Goal: Find specific page/section: Find specific page/section

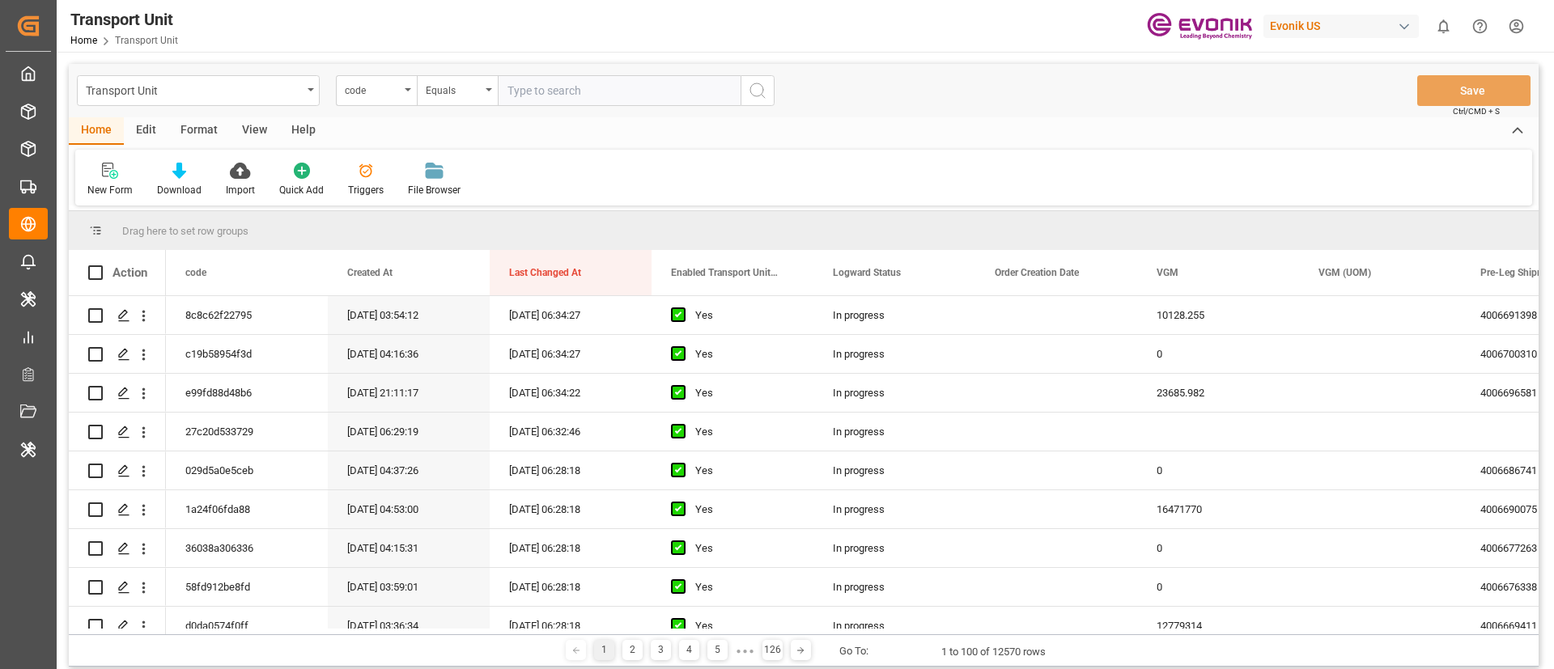
click at [152, 130] on div "Edit" at bounding box center [146, 131] width 45 height 28
click at [230, 130] on div "View" at bounding box center [254, 131] width 49 height 28
click at [206, 130] on div "Format" at bounding box center [199, 131] width 62 height 28
click at [117, 189] on div "Filter Rows" at bounding box center [111, 190] width 48 height 15
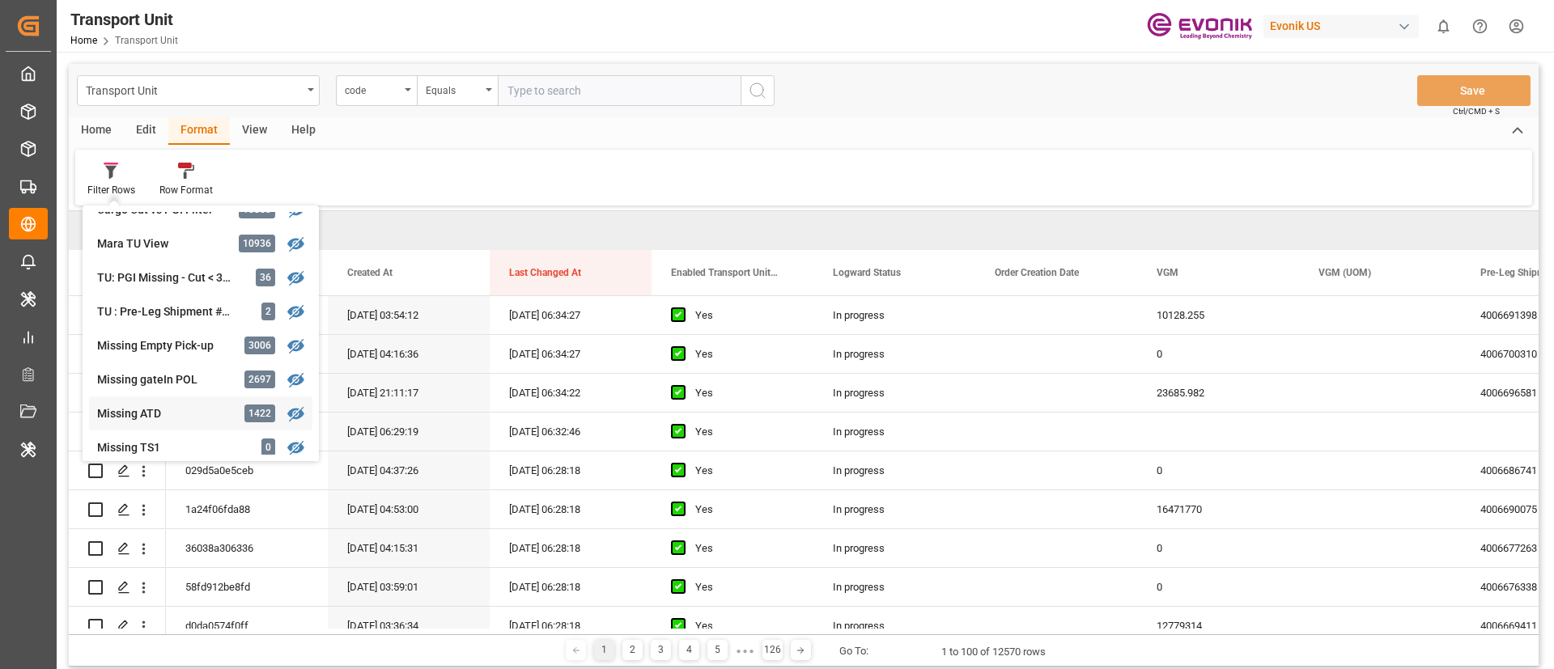
scroll to position [243, 0]
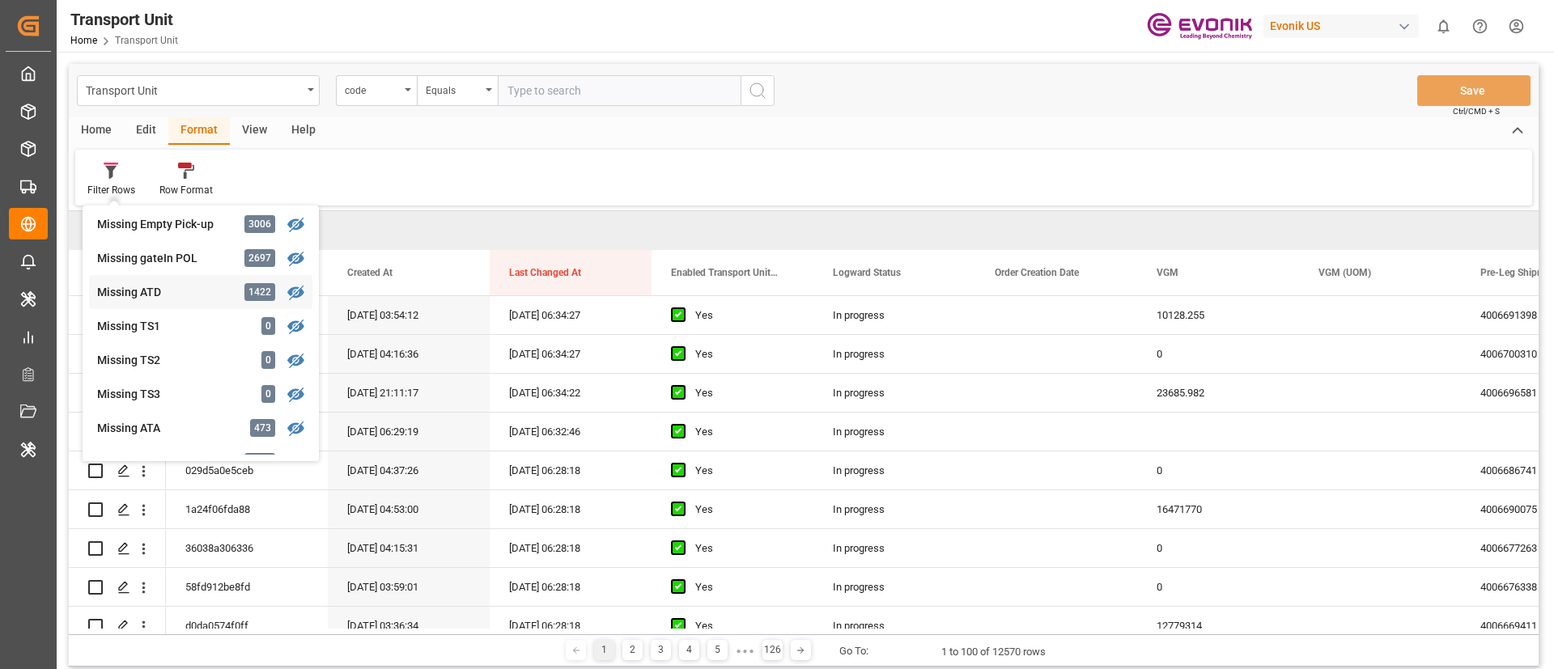
click at [175, 302] on div "Transport Unit code Equals Save Ctrl/CMD + S Home Edit Format View Help Filter …" at bounding box center [804, 365] width 1470 height 603
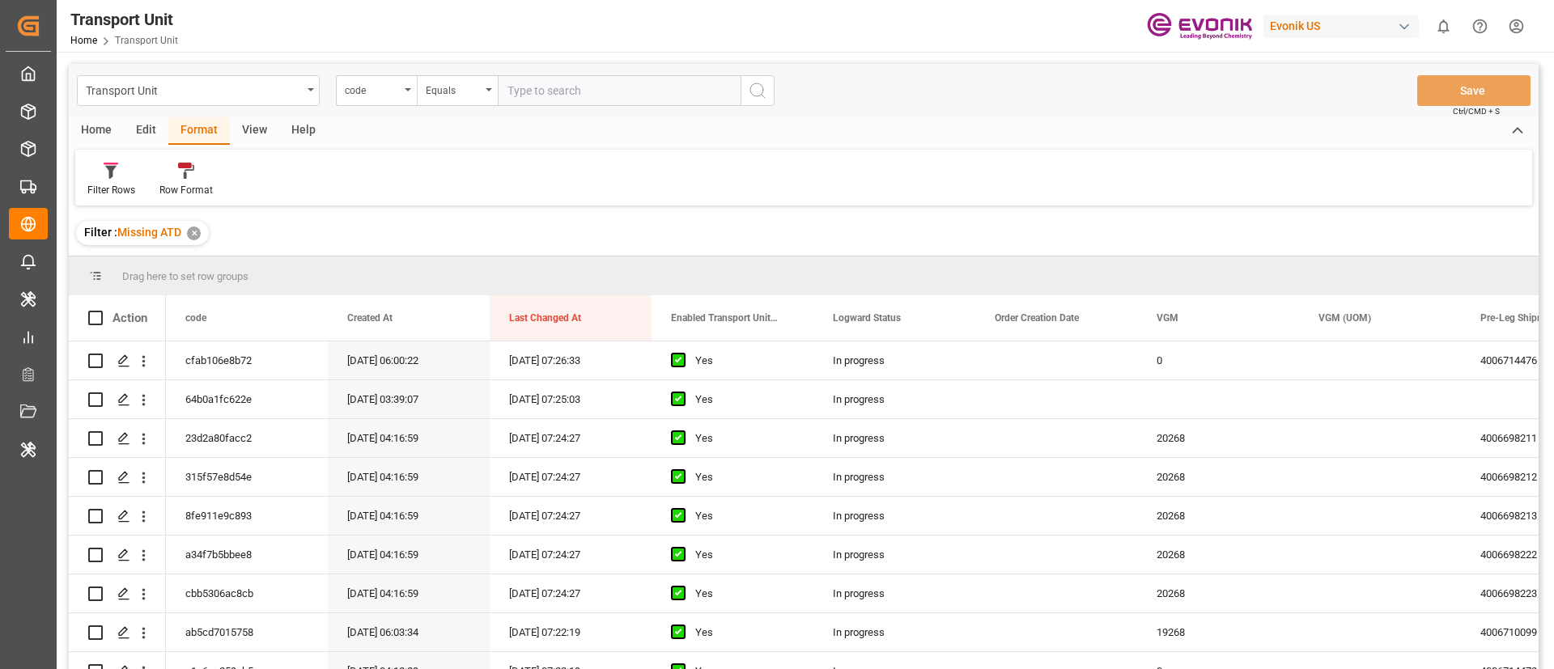
click at [257, 136] on div "View" at bounding box center [254, 131] width 49 height 28
click at [90, 175] on div at bounding box center [103, 170] width 32 height 17
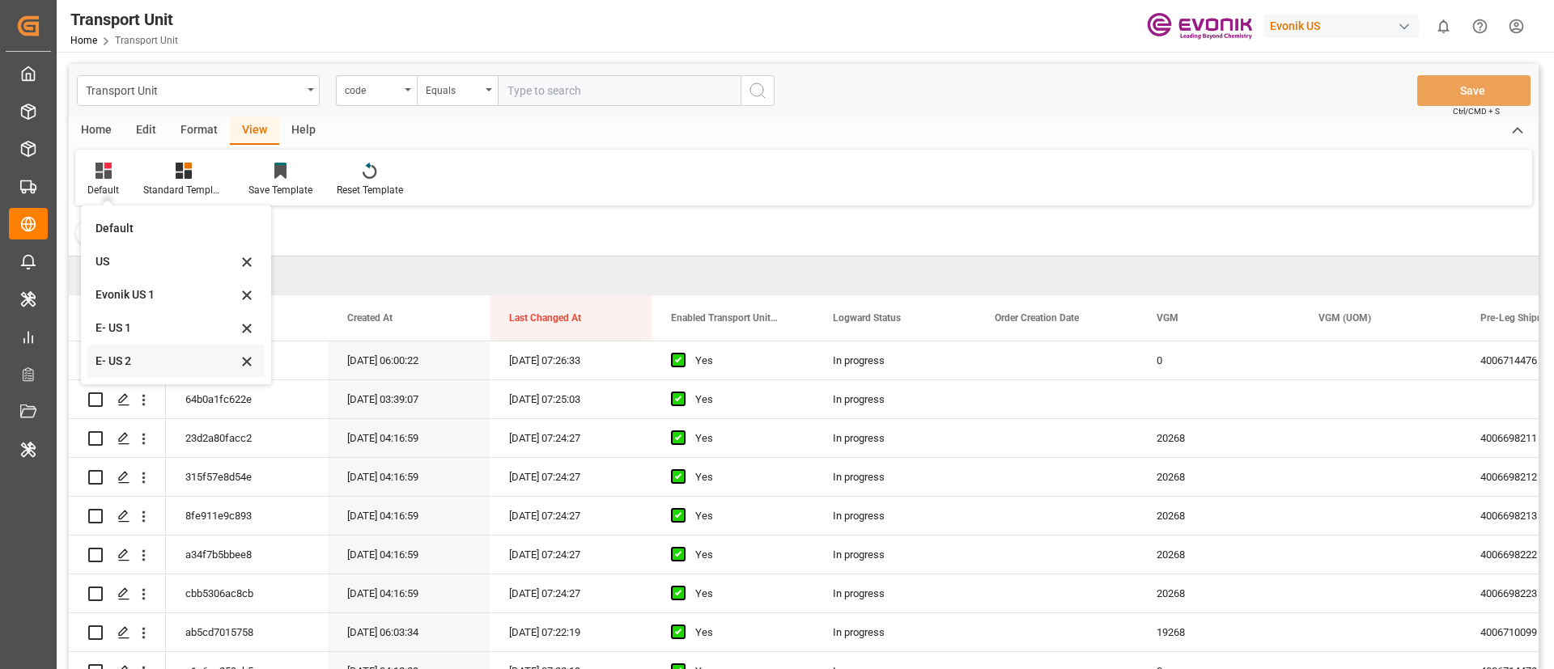
click at [137, 359] on div "E- US 2" at bounding box center [167, 361] width 142 height 17
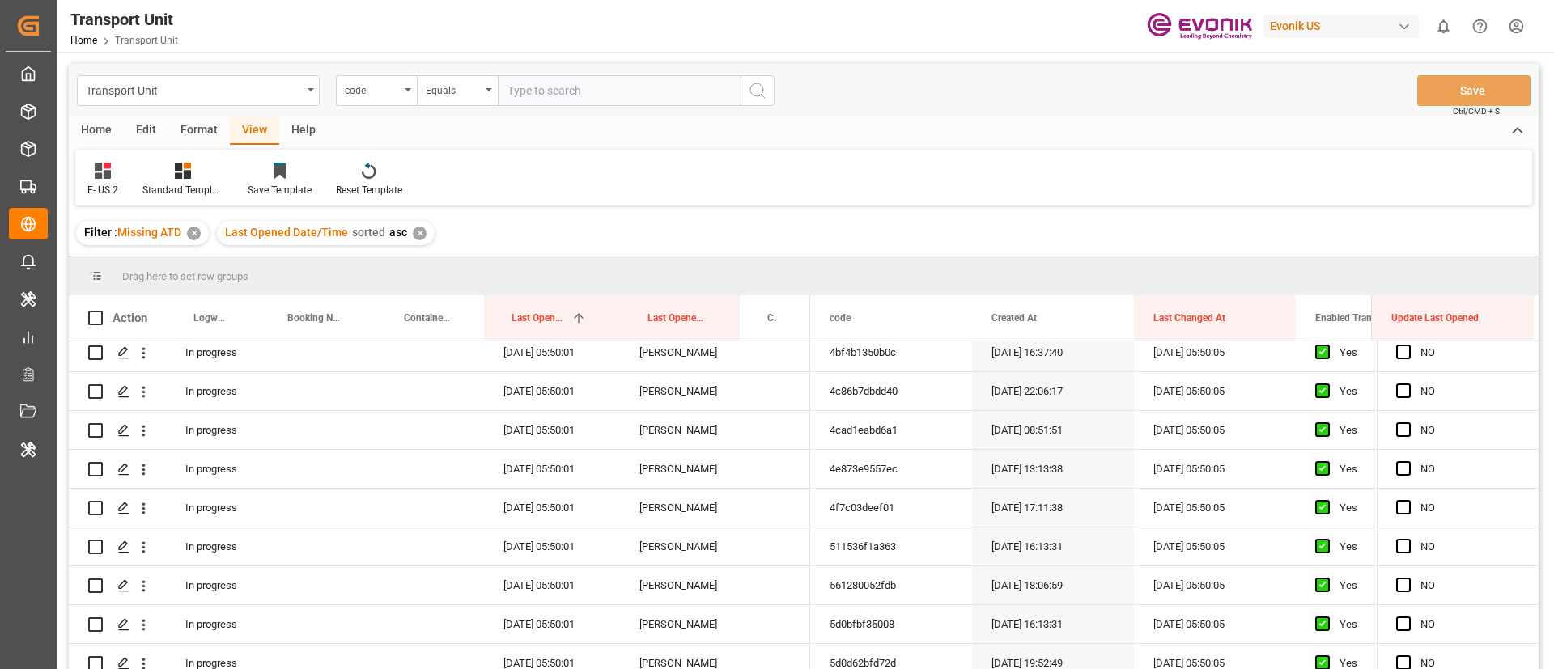
click at [209, 133] on div "Format" at bounding box center [199, 131] width 62 height 28
click at [113, 173] on icon at bounding box center [110, 172] width 11 height 13
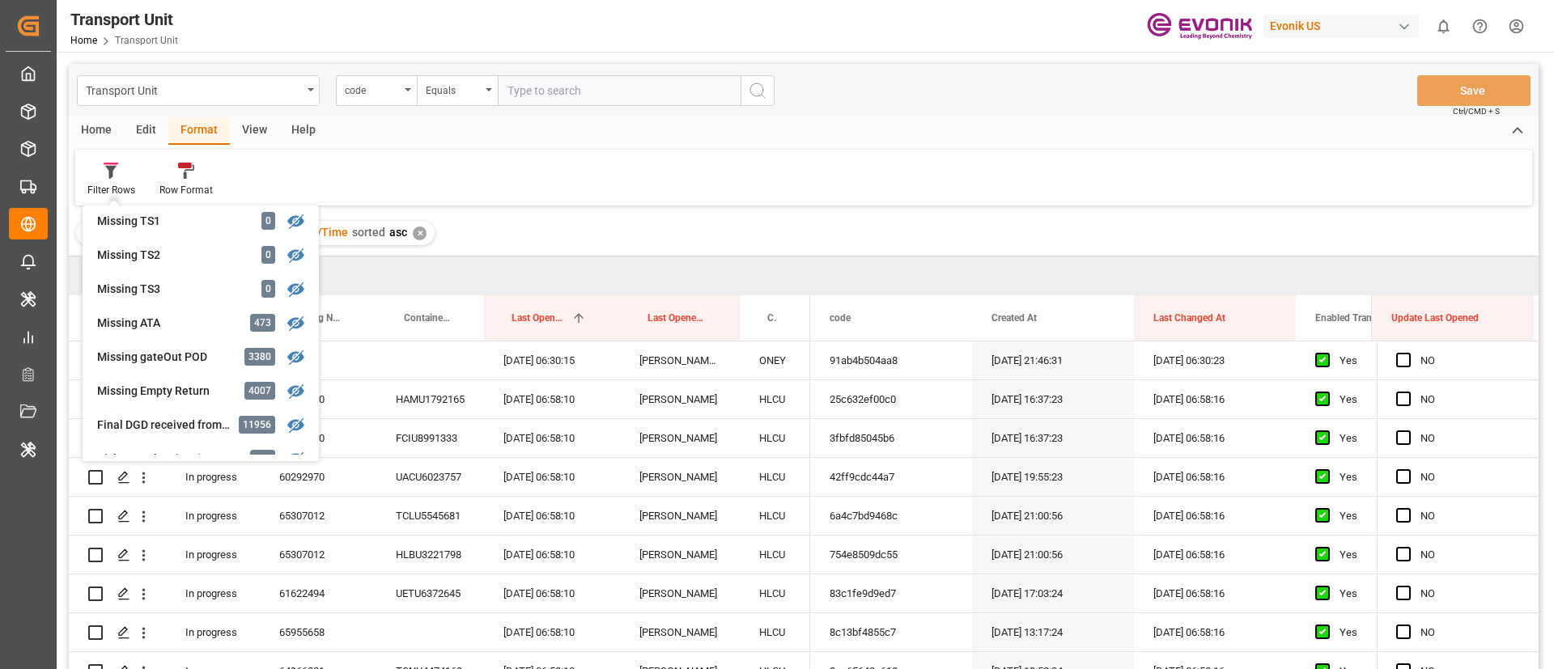
scroll to position [345, 0]
click at [515, 454] on div "[DATE] 06:58:10" at bounding box center [552, 438] width 136 height 38
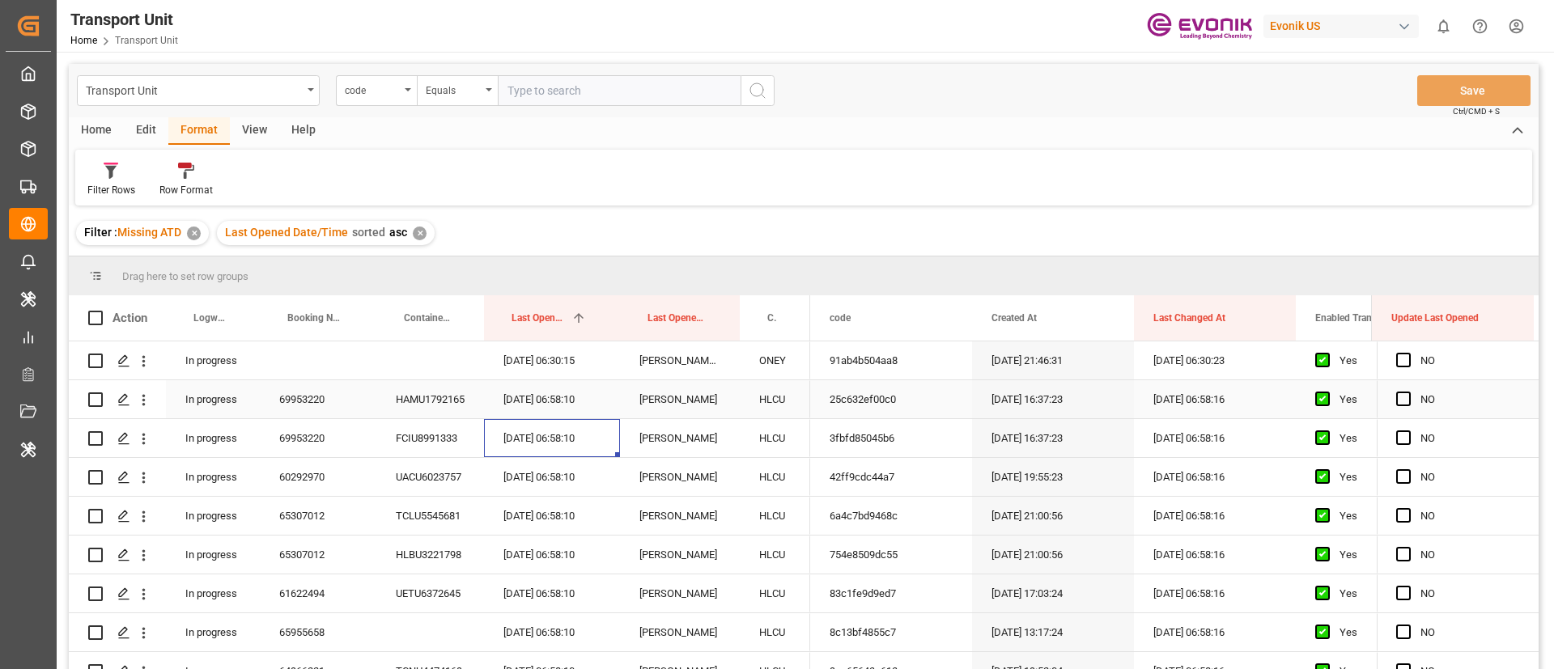
click at [334, 406] on div "69953220" at bounding box center [318, 399] width 117 height 38
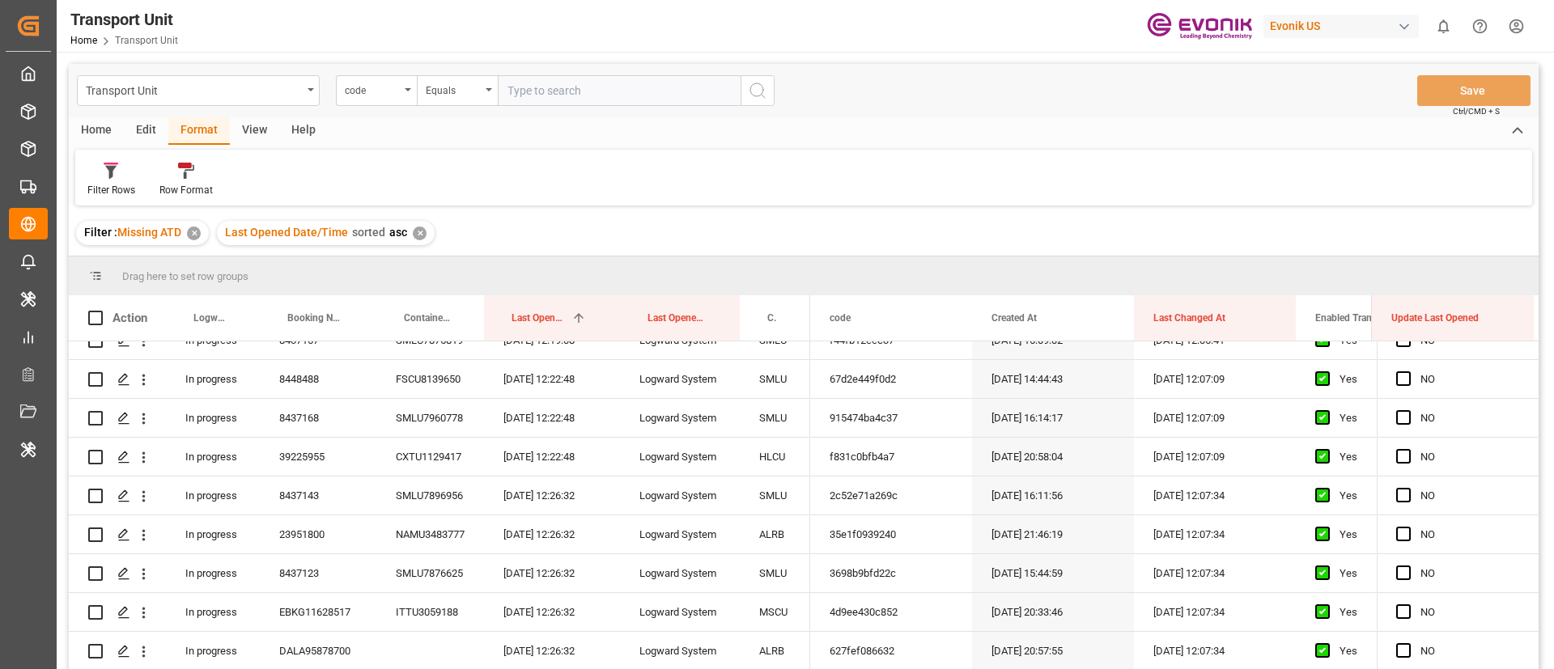
scroll to position [795, 0]
click at [512, 563] on div "[DATE] 12:26:32" at bounding box center [552, 576] width 136 height 38
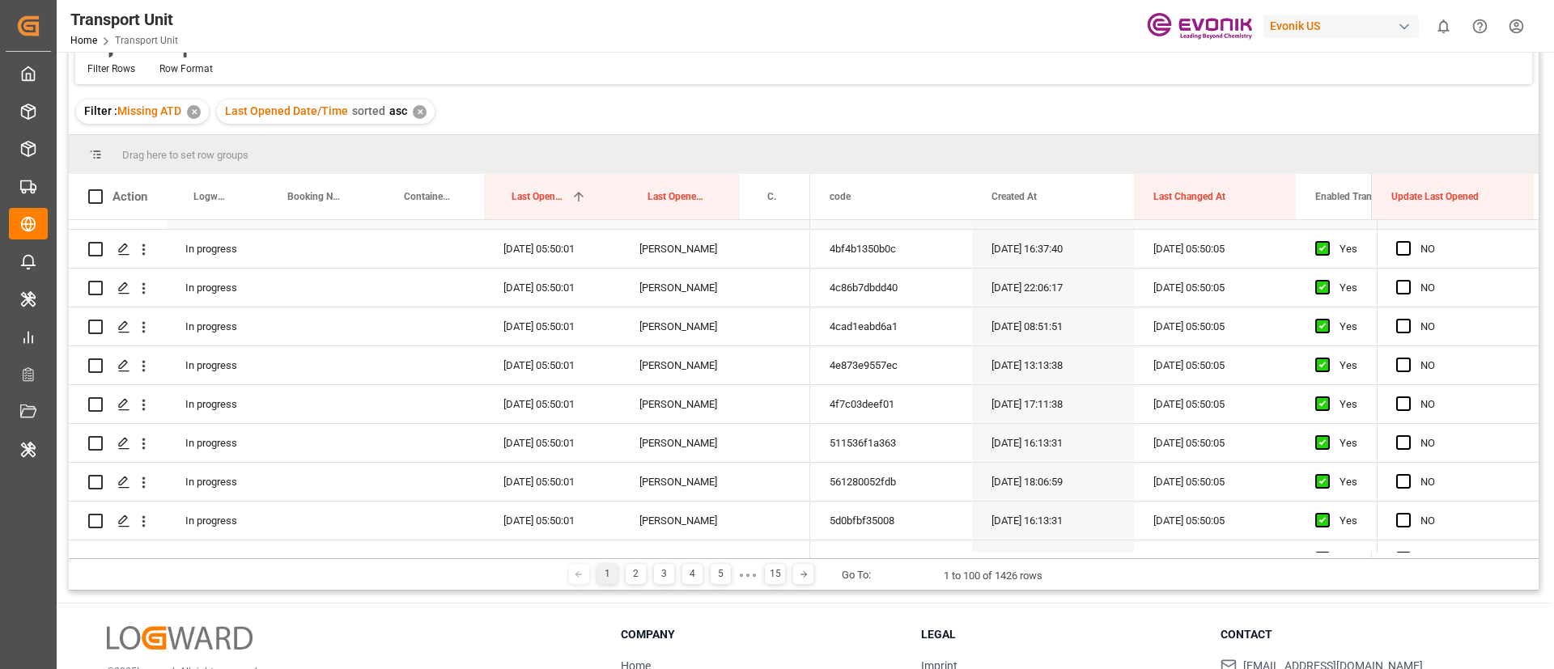
scroll to position [3559, 0]
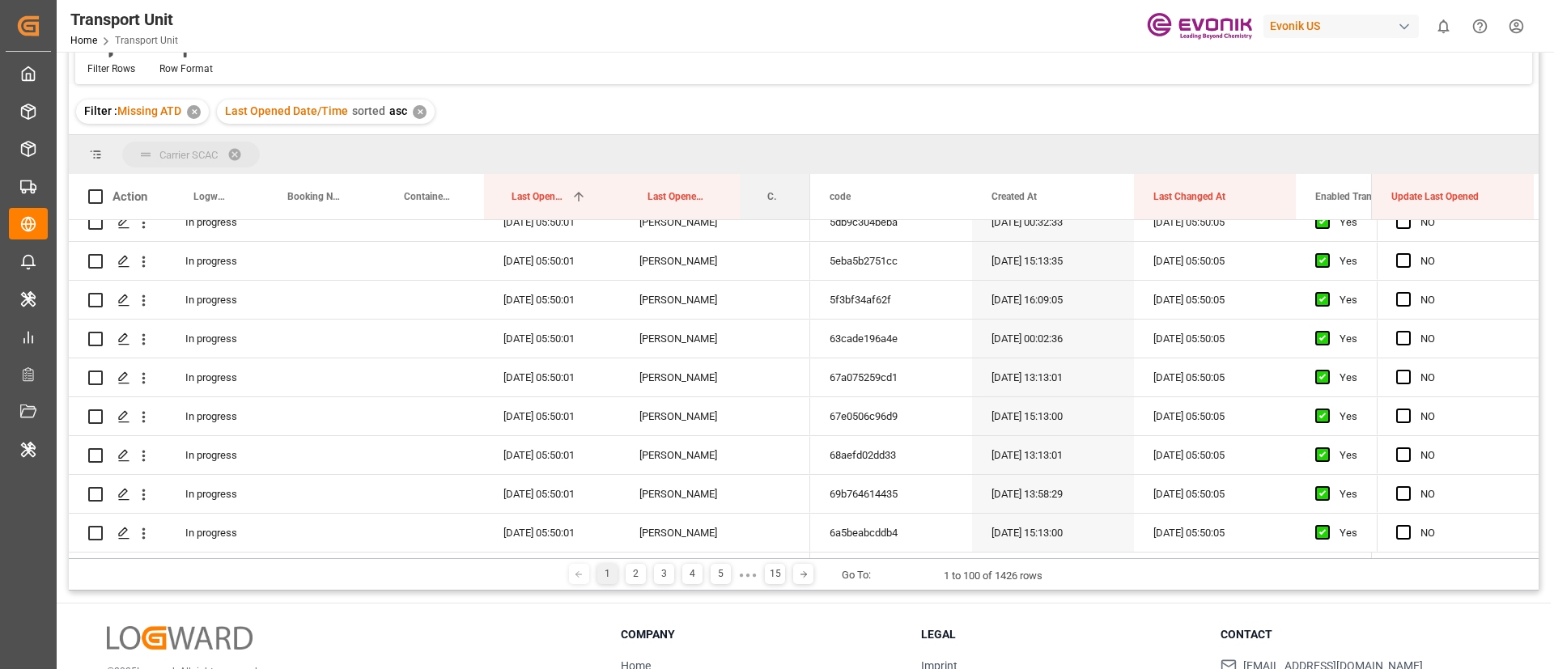
drag, startPoint x: 772, startPoint y: 196, endPoint x: 772, endPoint y: 162, distance: 34.0
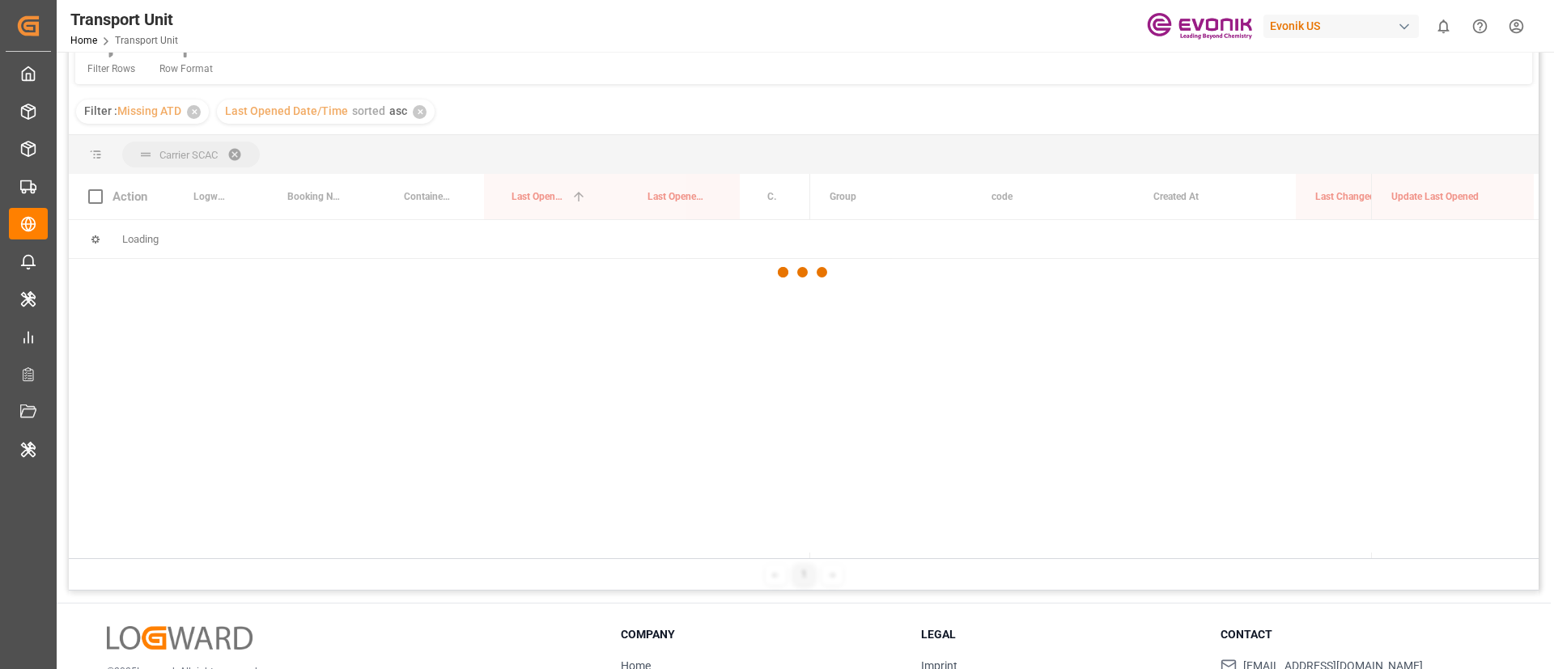
scroll to position [0, 0]
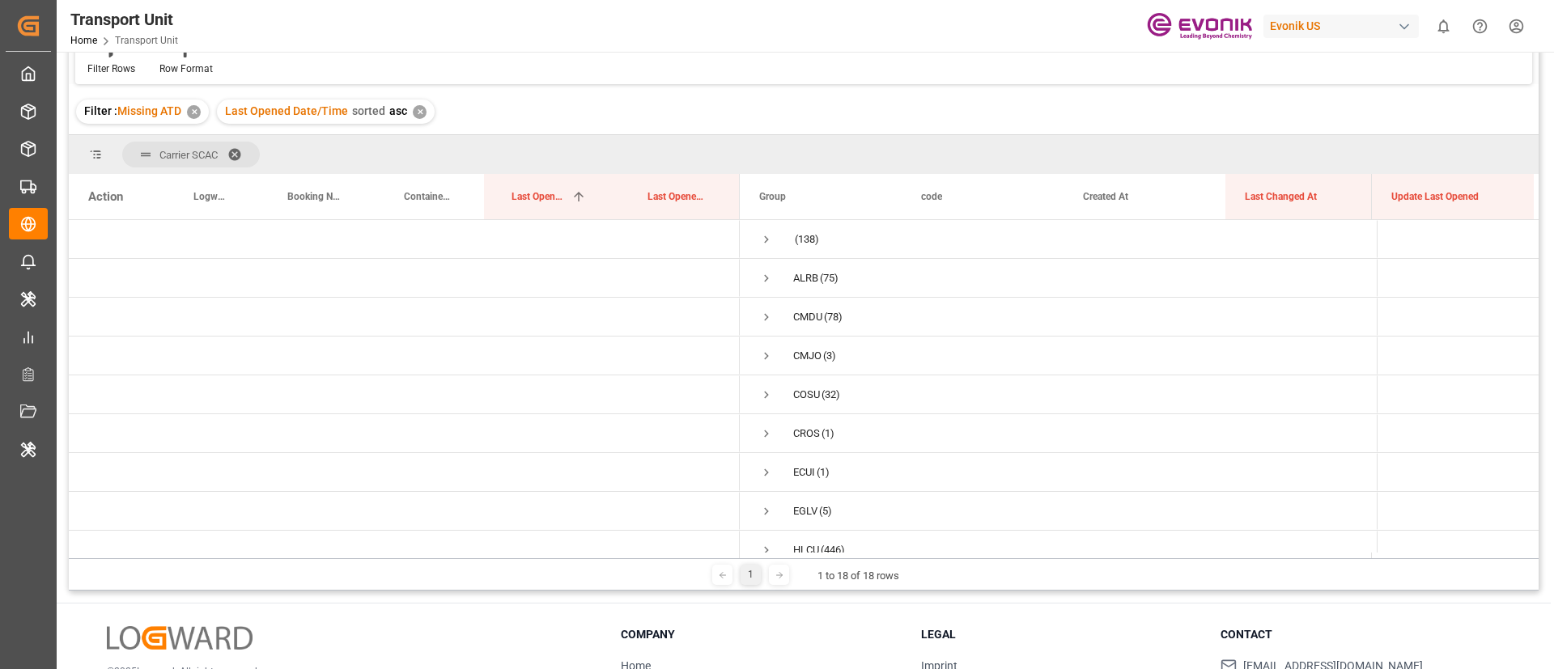
click at [236, 147] on span at bounding box center [240, 154] width 26 height 15
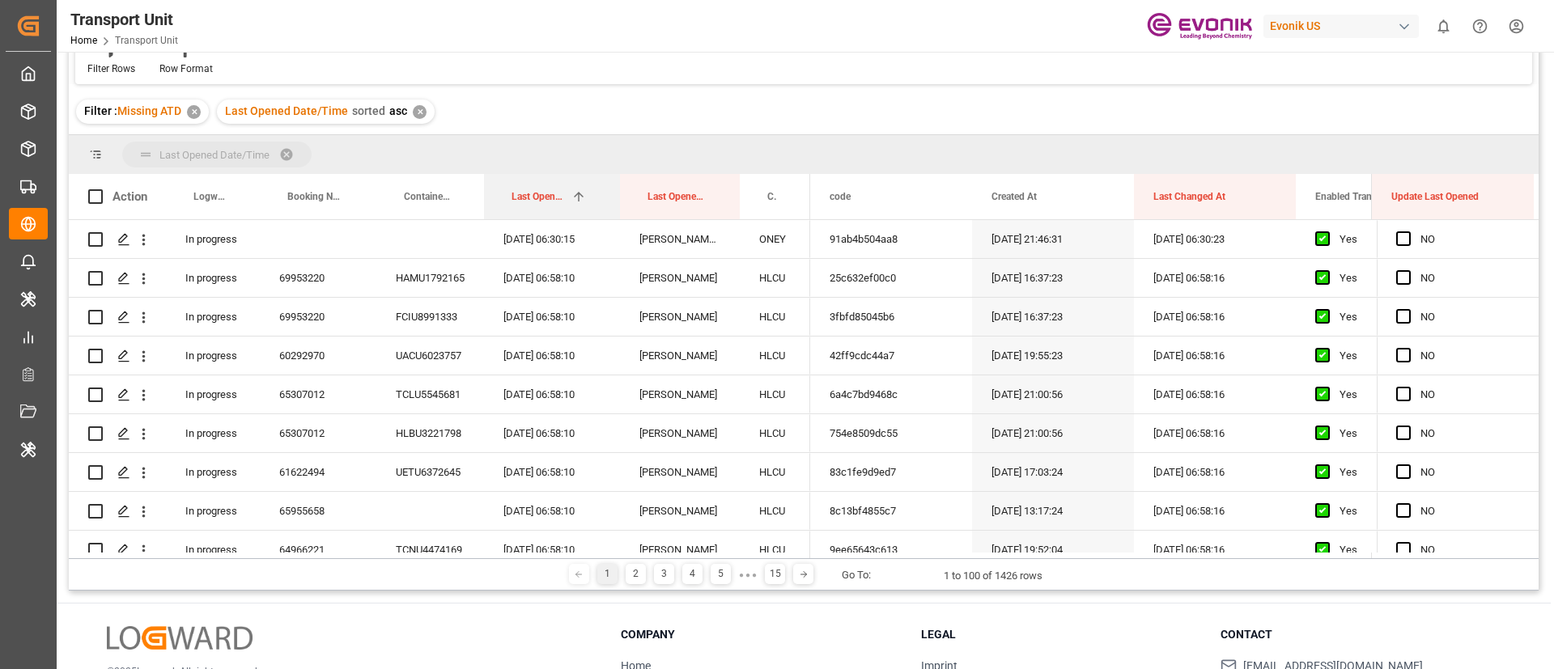
drag, startPoint x: 544, startPoint y: 202, endPoint x: 546, endPoint y: 153, distance: 48.6
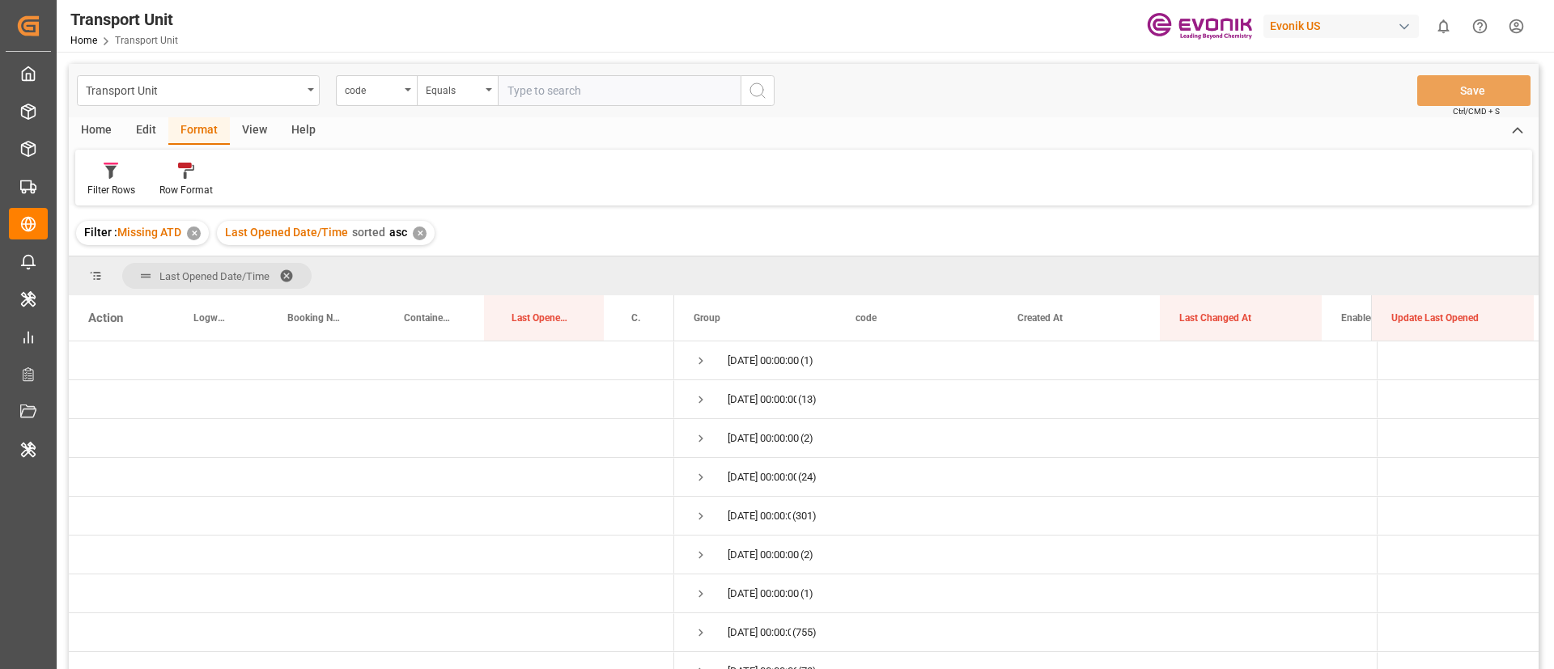
scroll to position [240, 0]
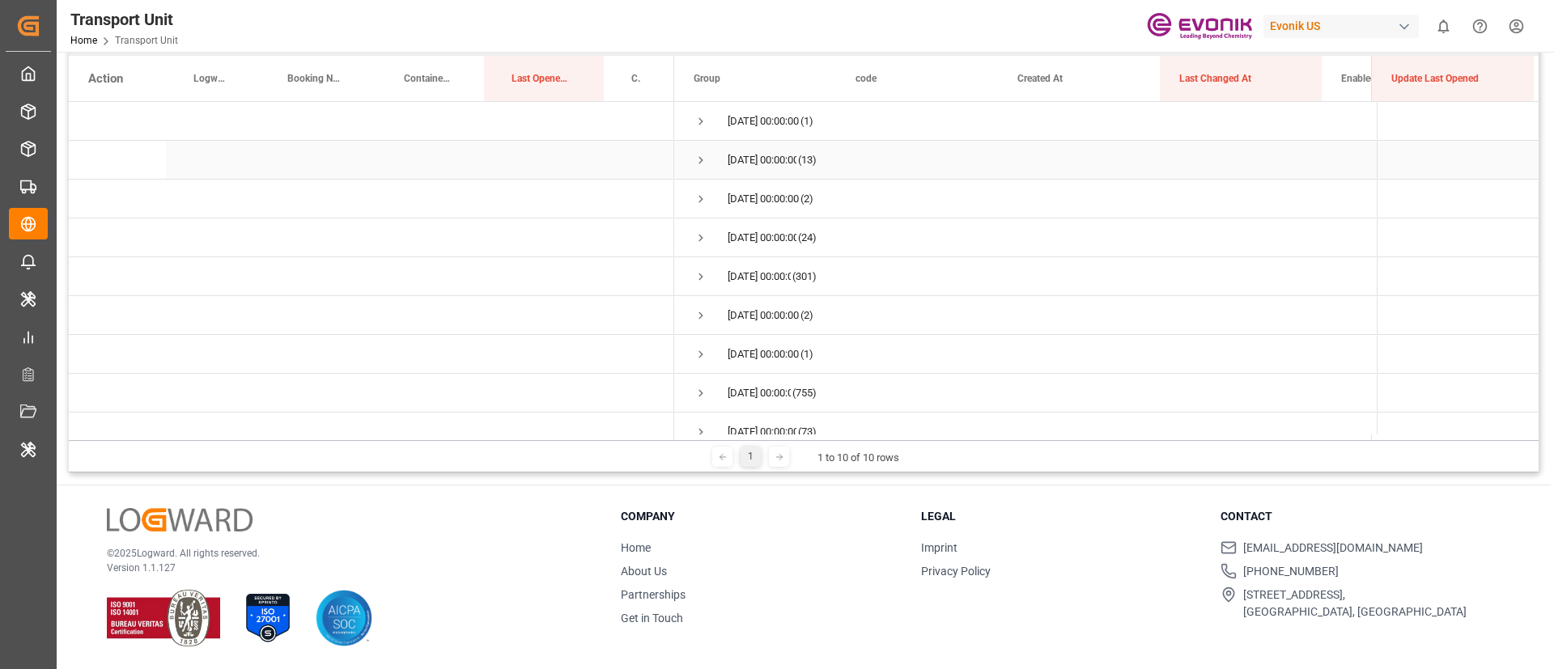
click at [795, 159] on div "[DATE] 00:00:00" at bounding box center [762, 160] width 69 height 37
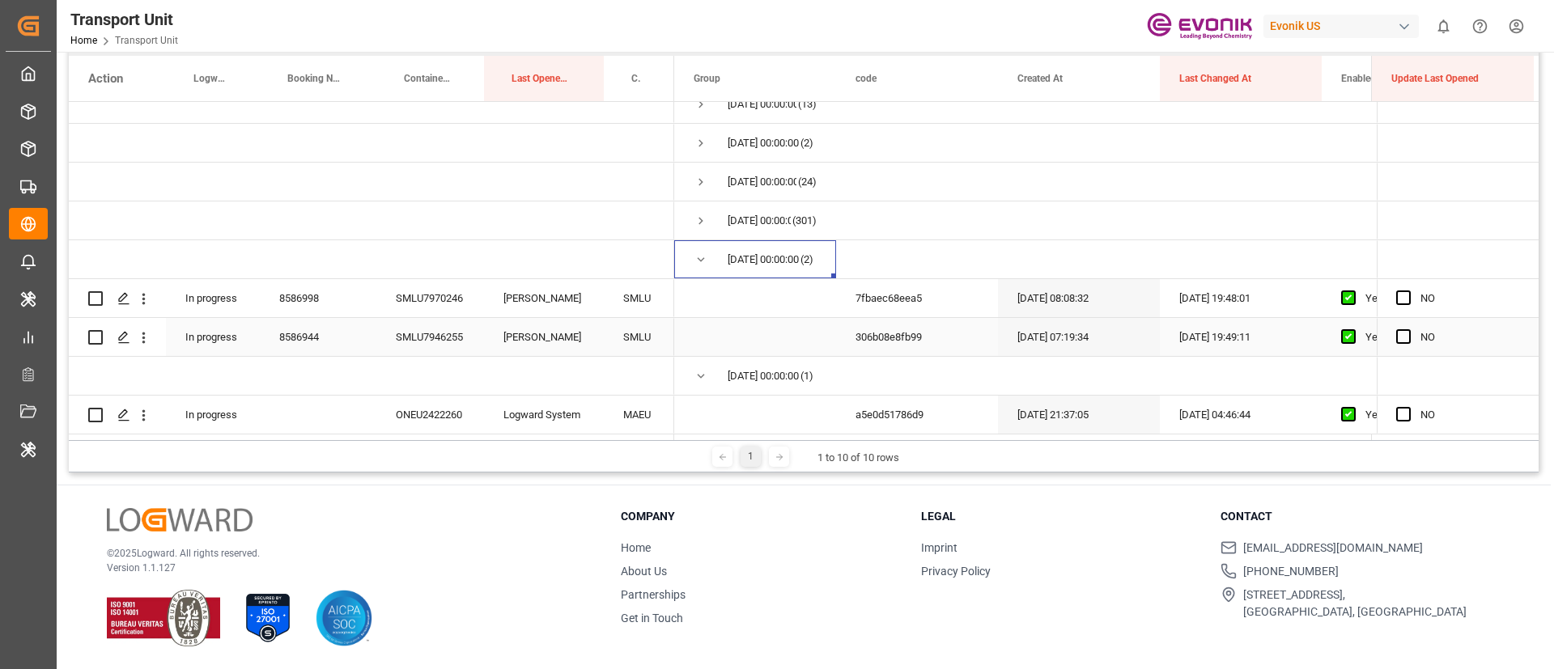
scroll to position [27, 0]
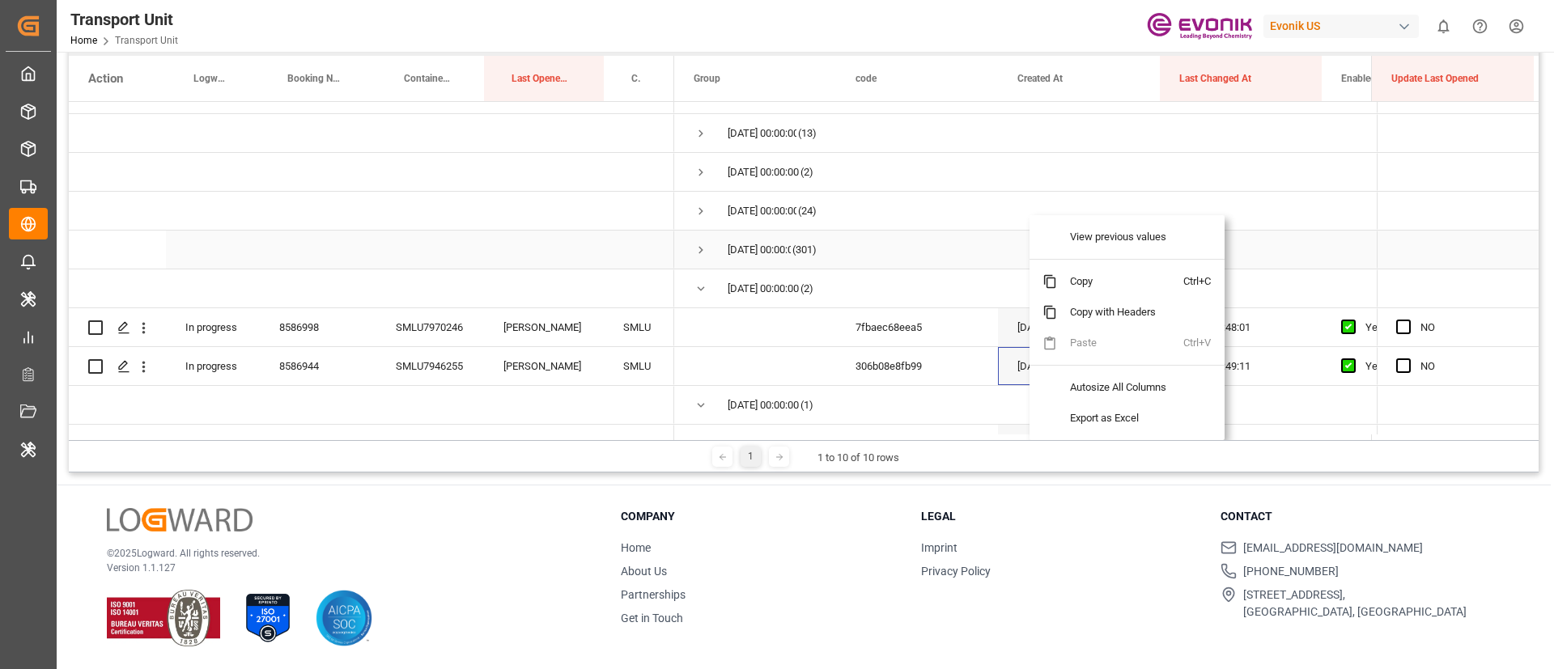
click at [776, 244] on div "[DATE] 00:00:00" at bounding box center [759, 250] width 63 height 37
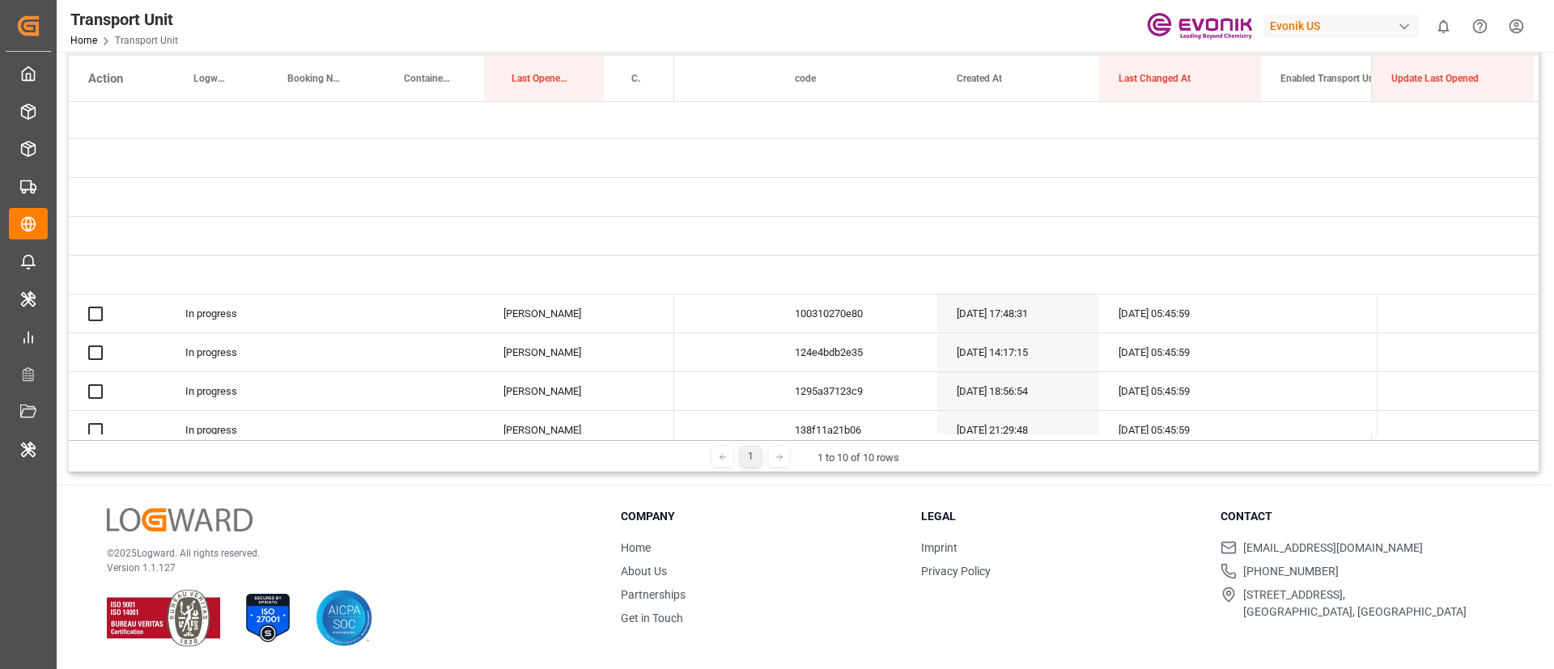
scroll to position [269, 0]
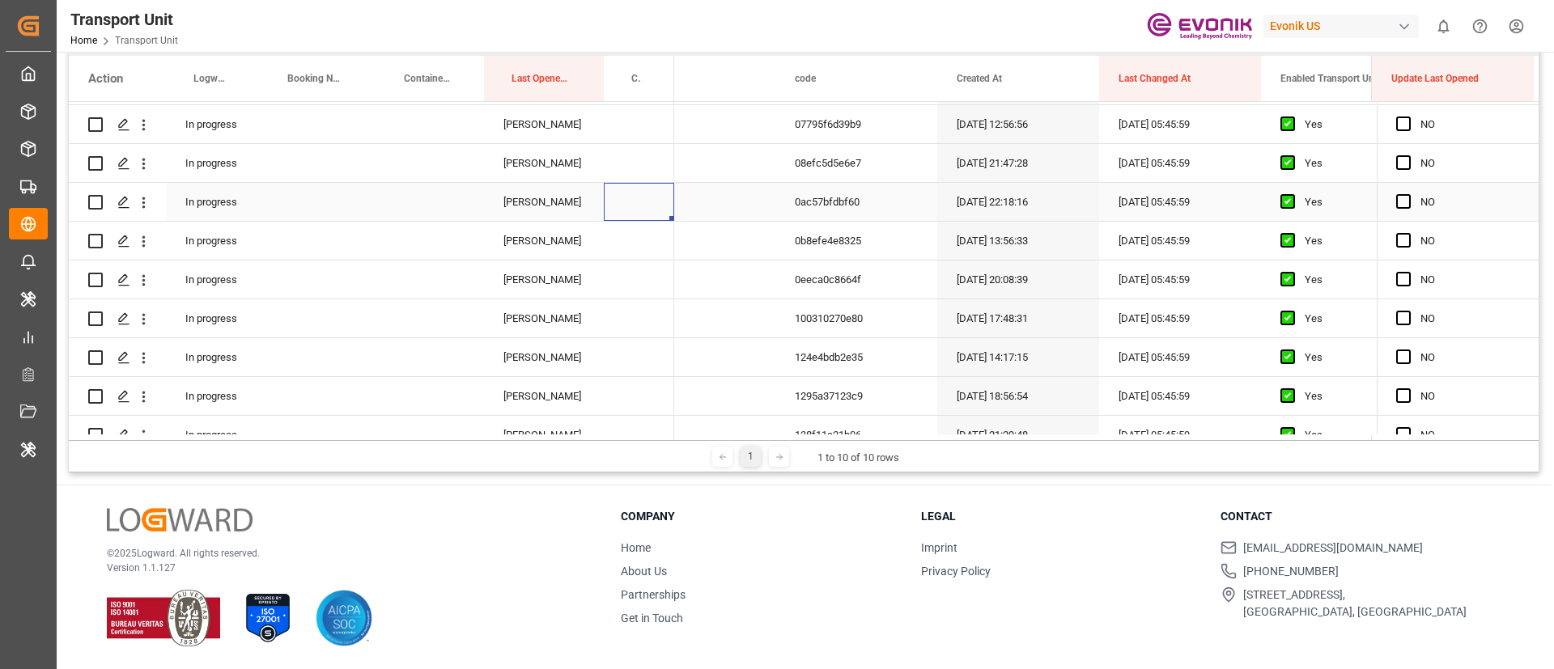
click at [666, 215] on div "Press SPACE to select this row." at bounding box center [639, 202] width 70 height 38
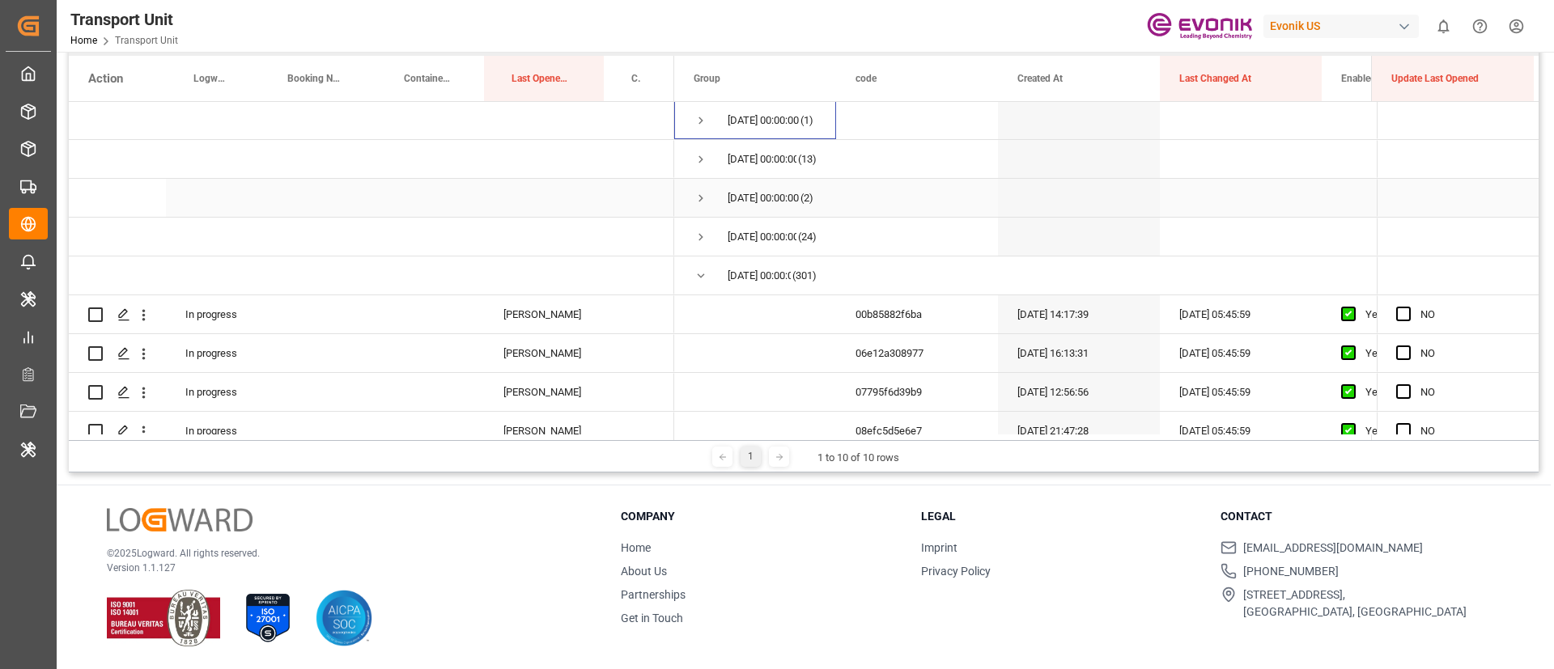
scroll to position [1, 0]
click at [708, 244] on span "Press SPACE to select this row." at bounding box center [701, 237] width 15 height 15
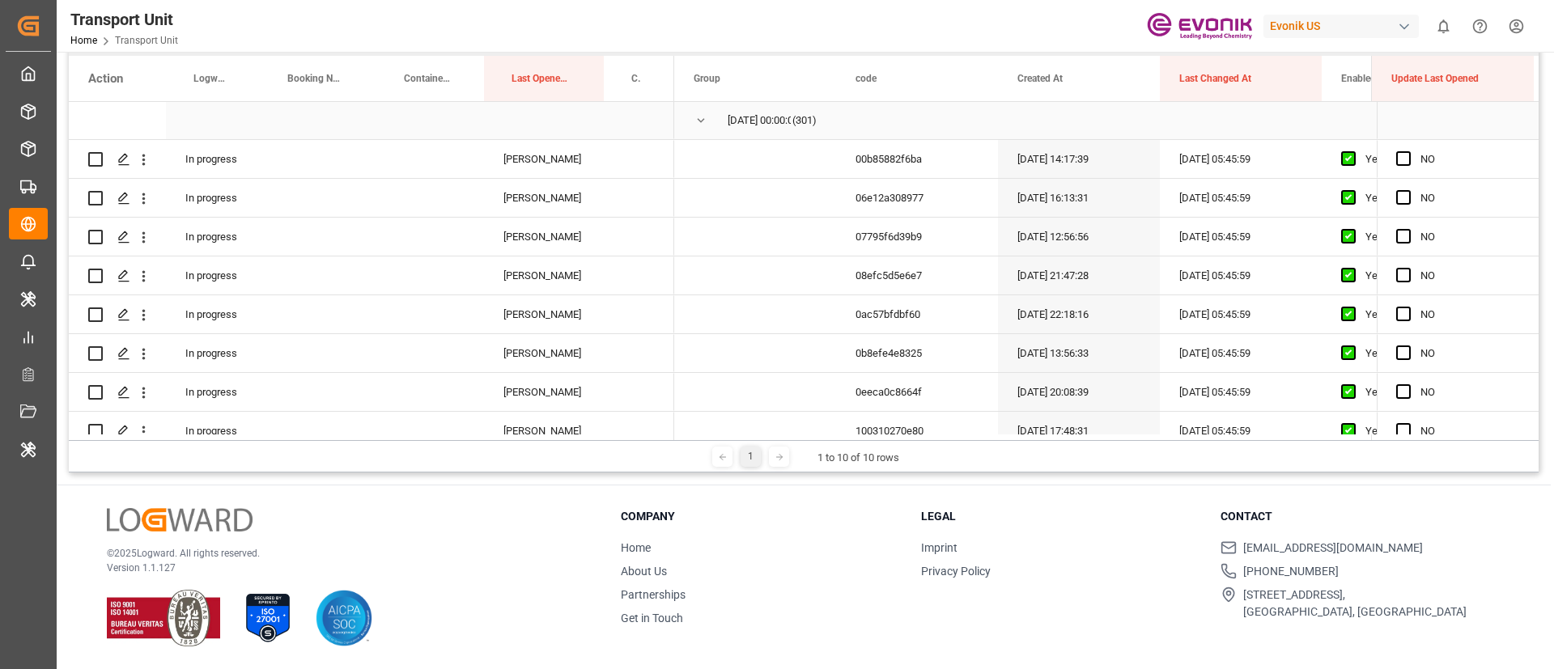
scroll to position [972, 0]
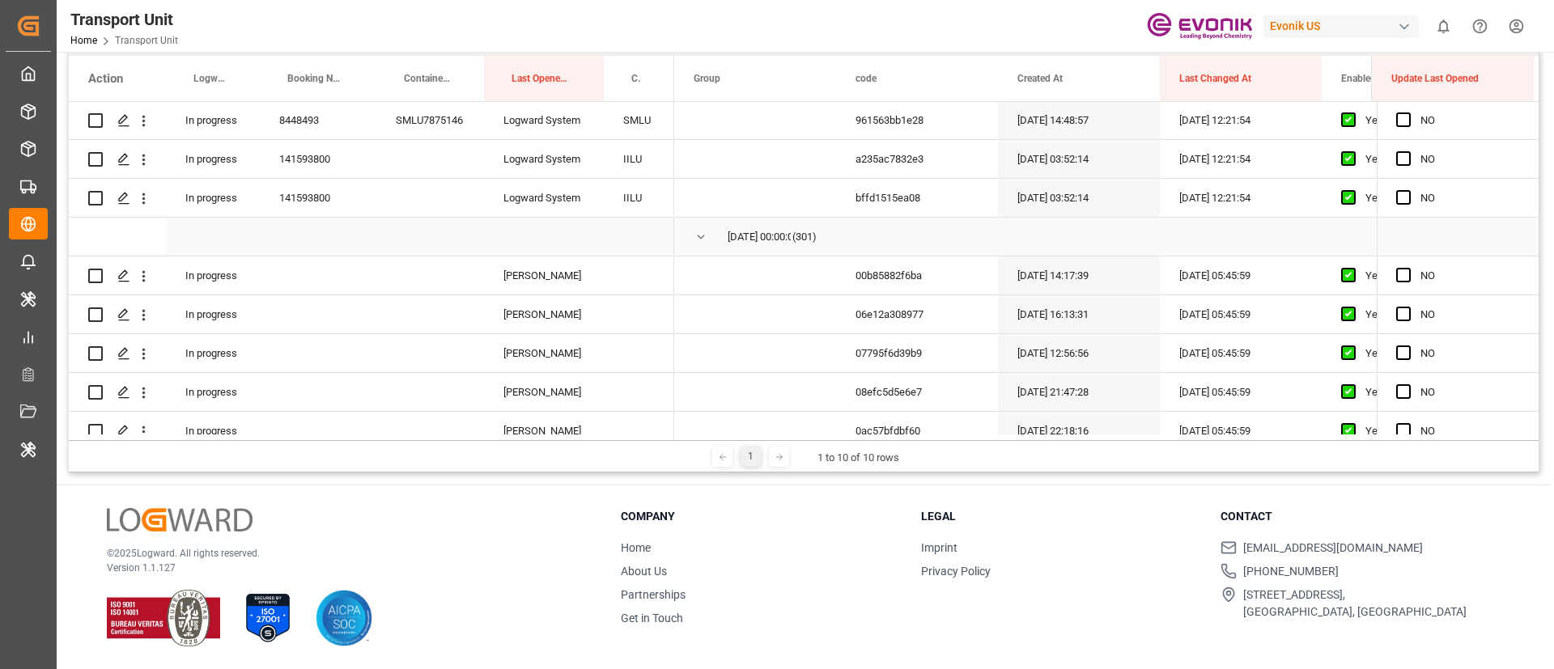
click at [723, 237] on span "[DATE] 00:00:00 (301)" at bounding box center [755, 237] width 123 height 36
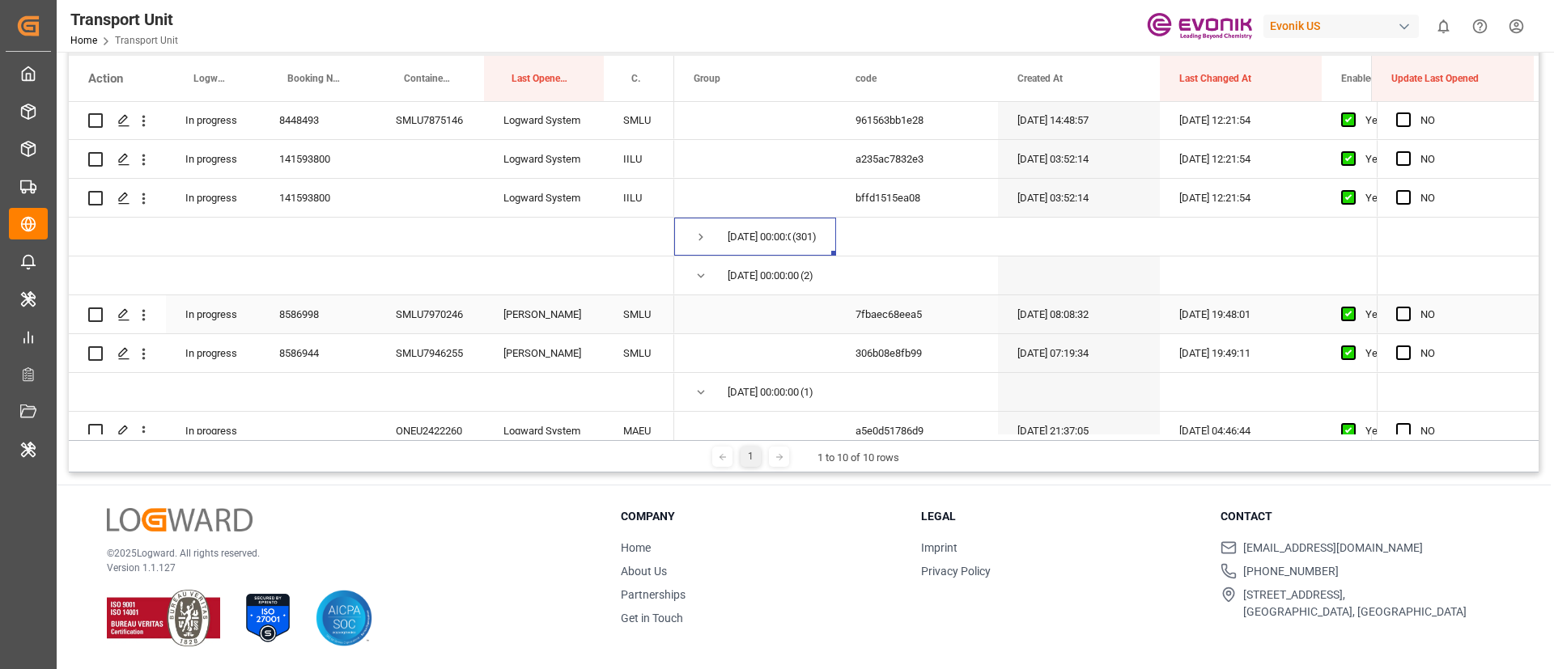
scroll to position [1094, 0]
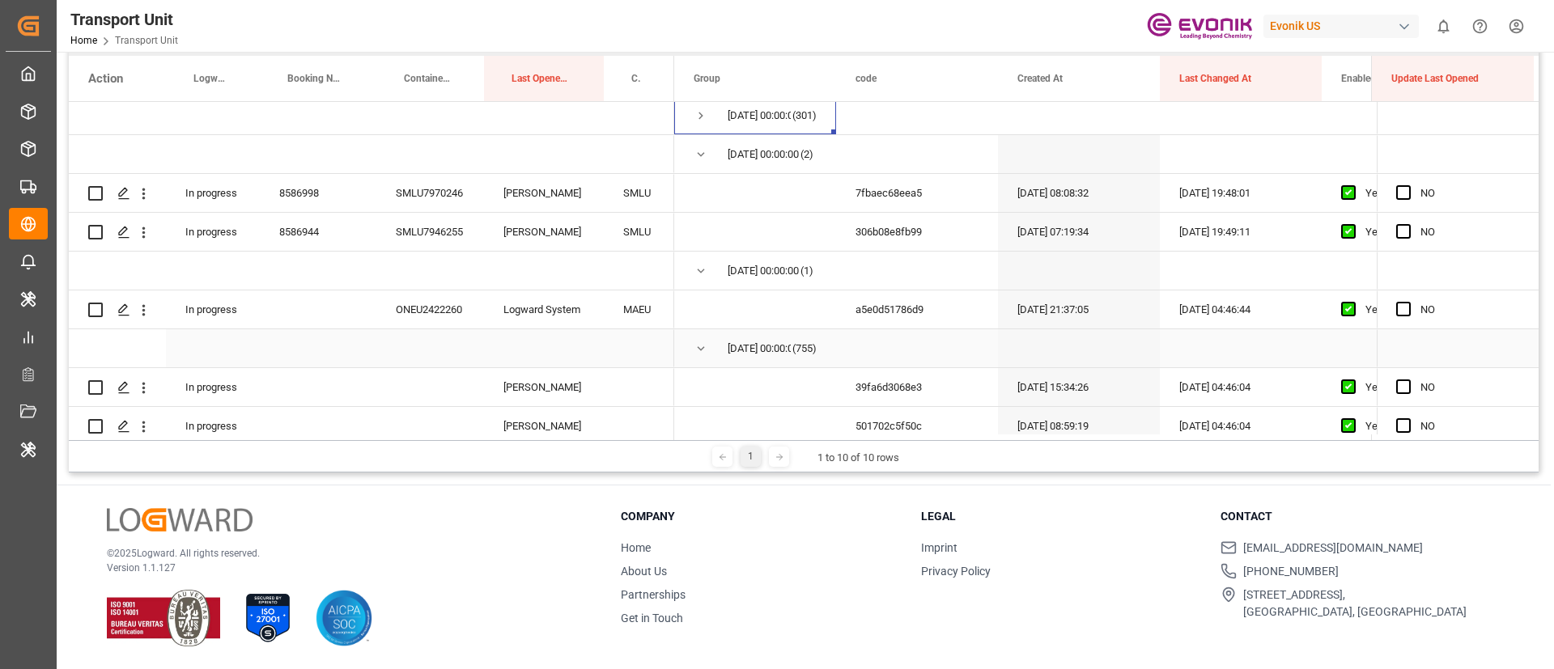
click at [700, 353] on span "Press SPACE to select this row." at bounding box center [701, 349] width 15 height 15
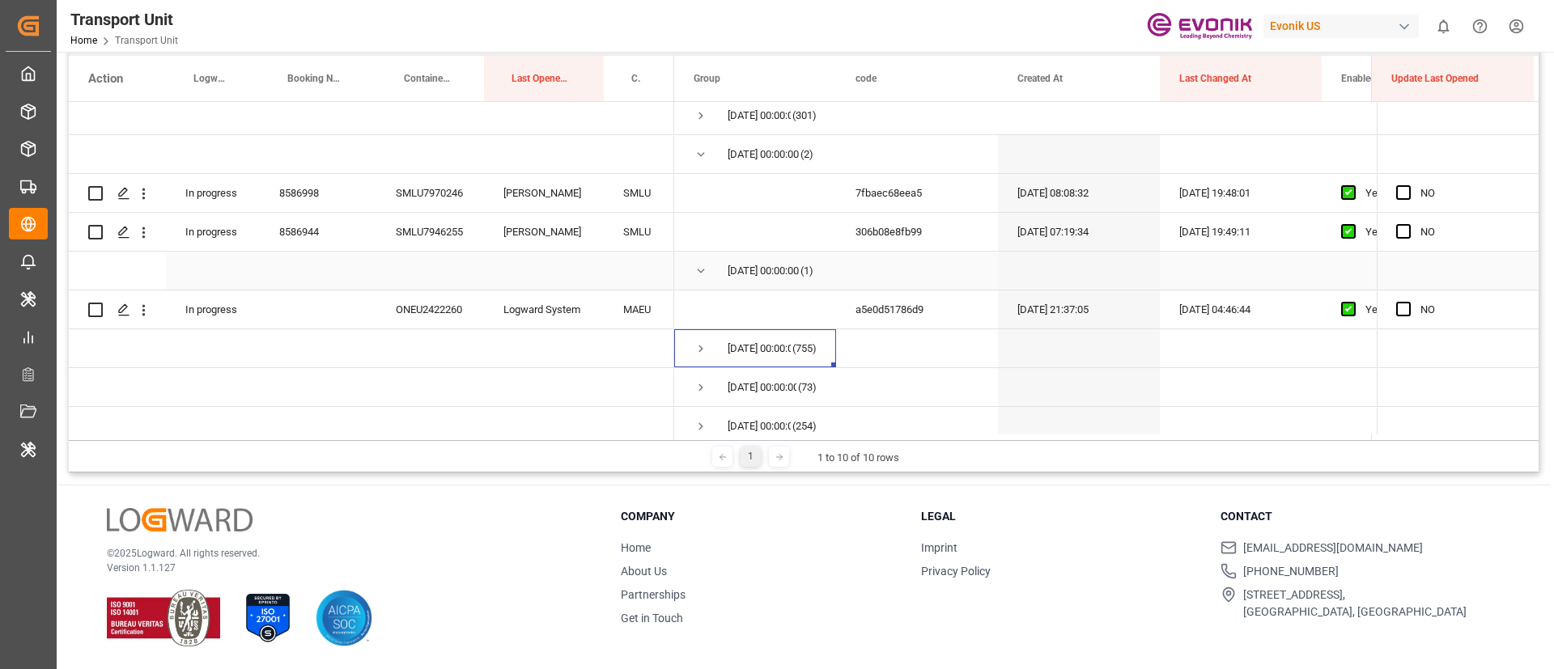
click at [699, 276] on span "Press SPACE to select this row." at bounding box center [701, 271] width 15 height 15
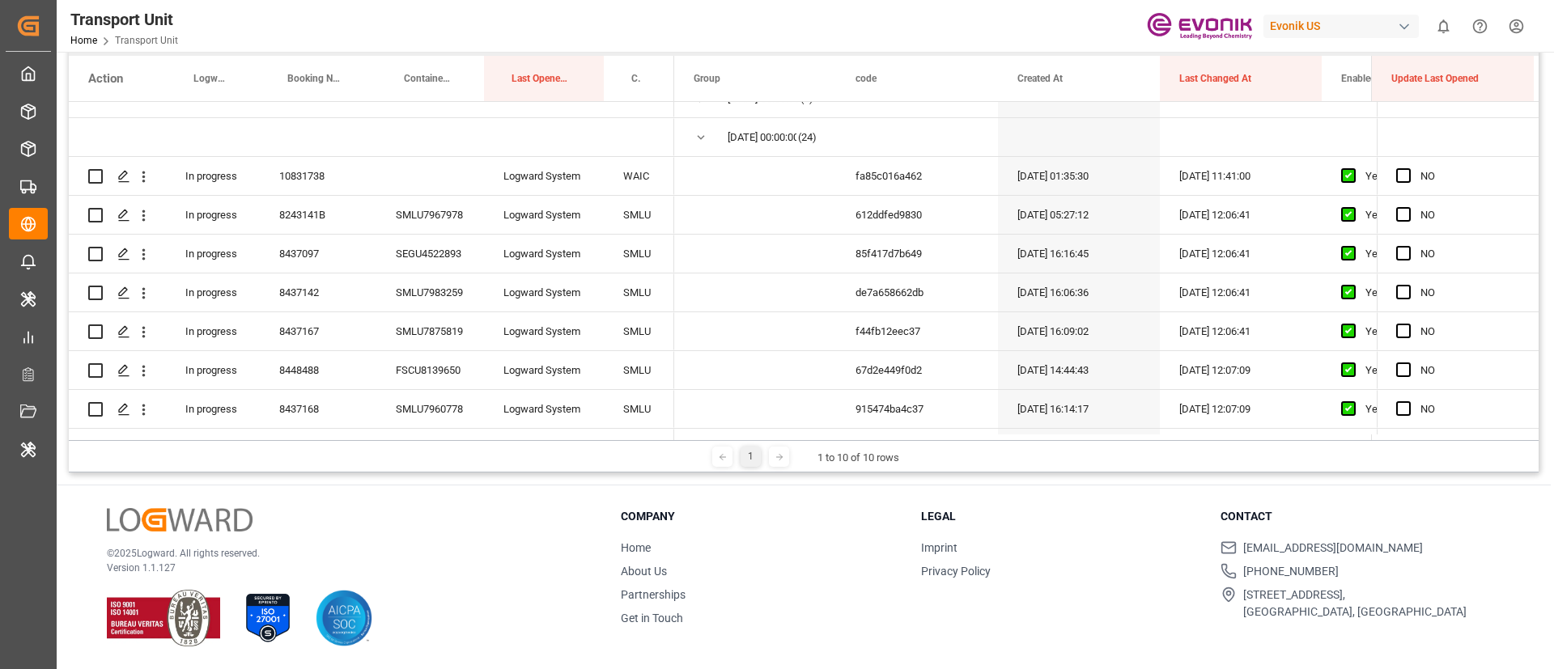
scroll to position [0, 0]
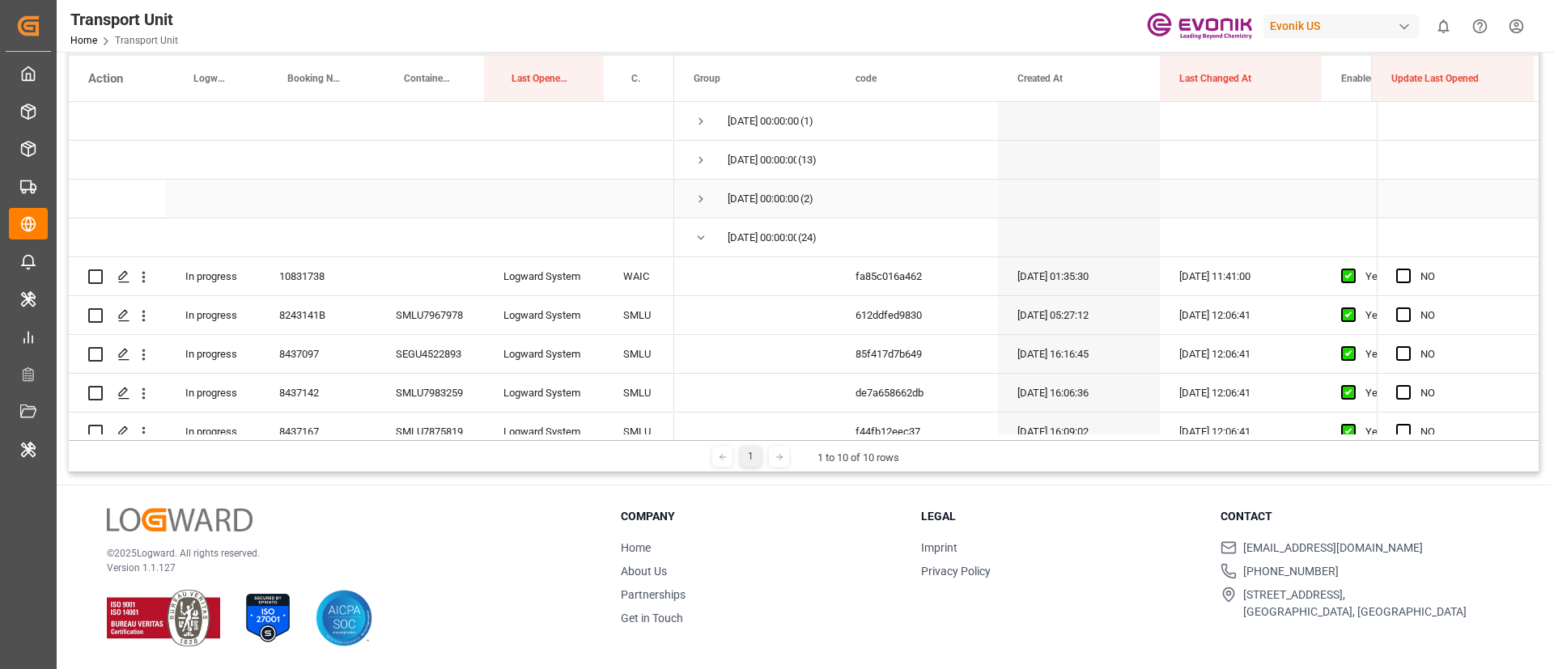
click at [695, 202] on span "Press SPACE to select this row." at bounding box center [701, 199] width 15 height 15
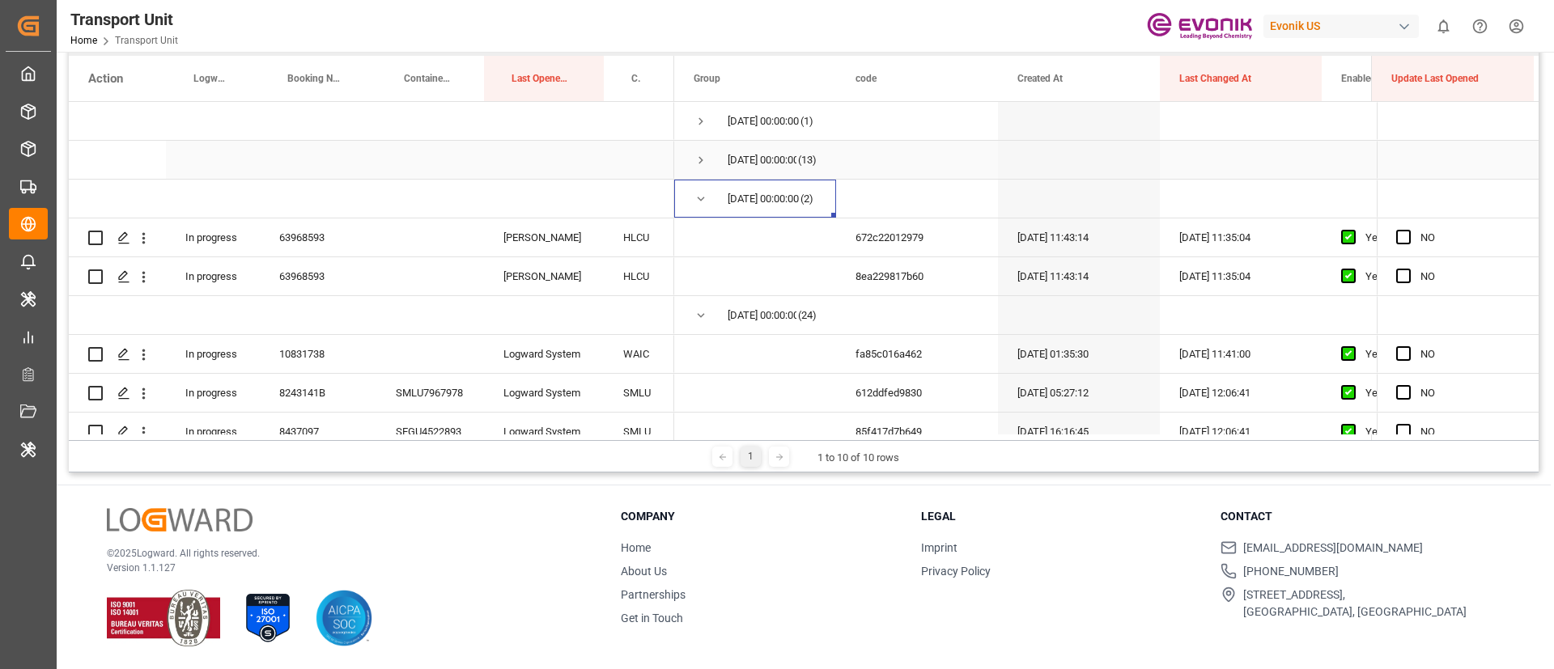
click at [694, 161] on span "Press SPACE to select this row." at bounding box center [701, 160] width 15 height 15
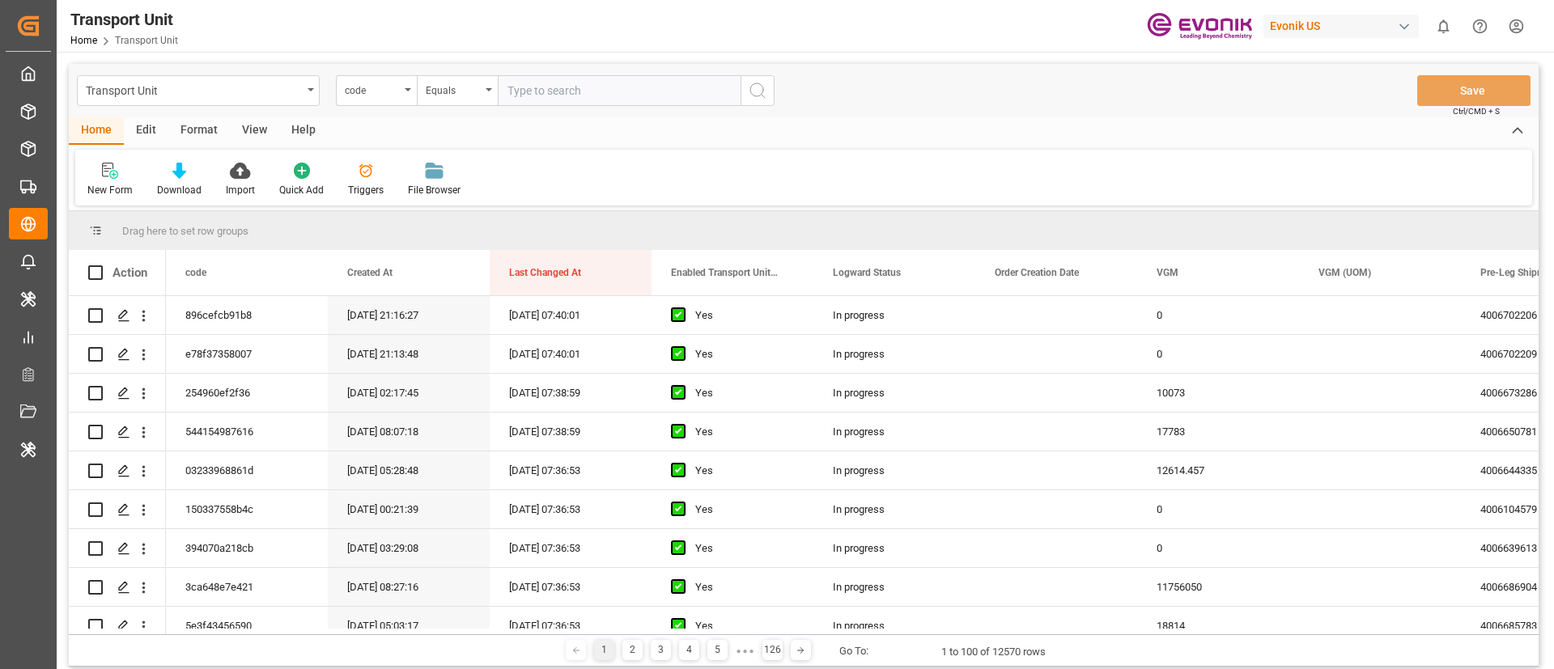
click at [1327, 19] on div "Evonik US" at bounding box center [1341, 26] width 155 height 23
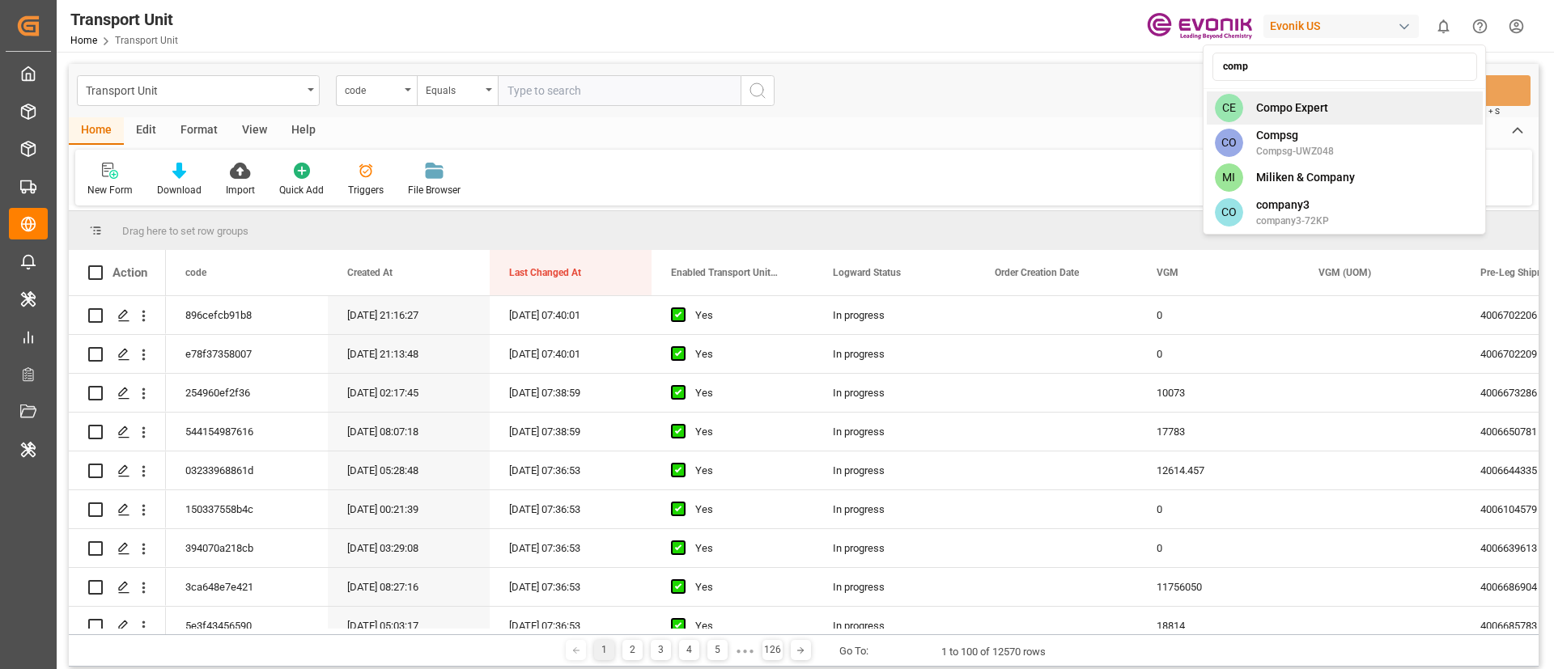
type input "comp"
click at [1342, 98] on div "CE Compo Expert" at bounding box center [1345, 107] width 276 height 33
